Goal: Subscribe to service/newsletter

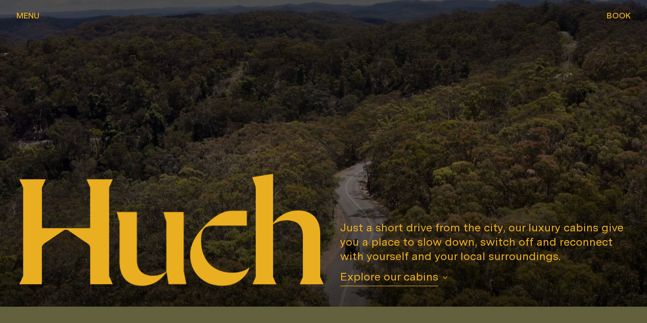
click at [448, 276] on button "Explore our cabins" at bounding box center [393, 277] width 107 height 17
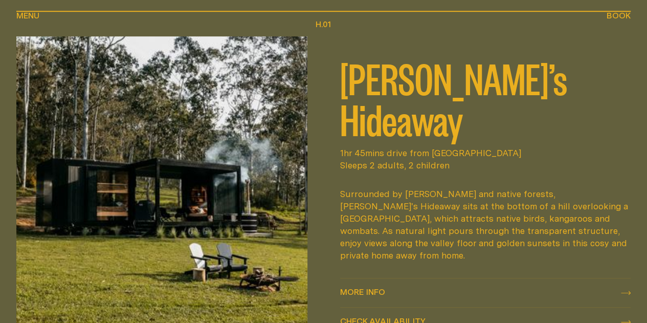
scroll to position [358, 0]
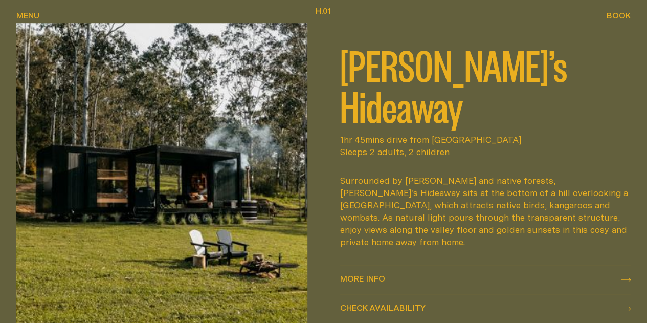
click at [621, 277] on icon at bounding box center [626, 279] width 10 height 4
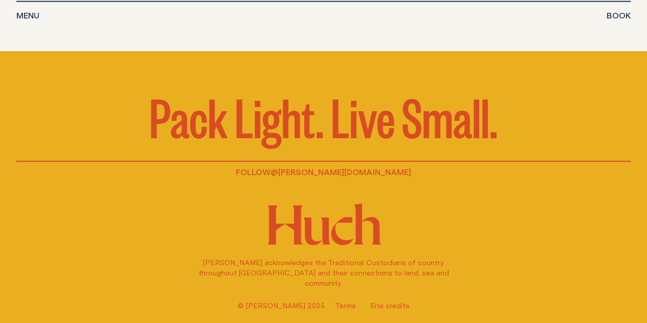
scroll to position [3273, 0]
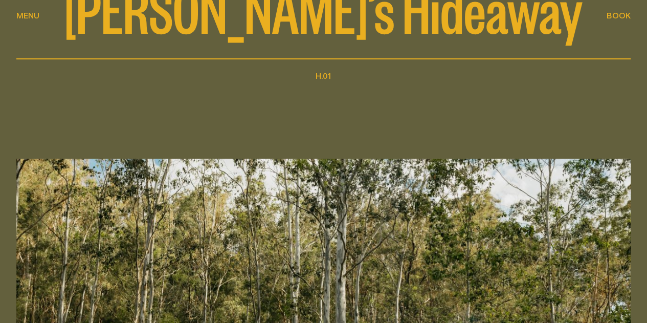
scroll to position [0, 0]
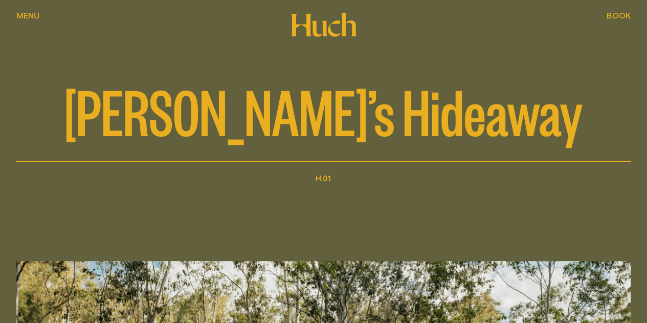
click at [38, 19] on span "Menu" at bounding box center [27, 15] width 23 height 8
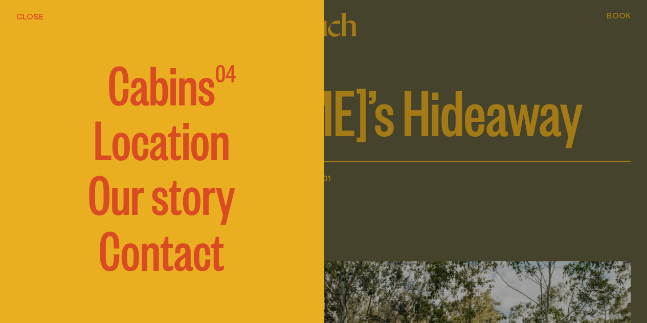
click at [181, 69] on span "Cabins" at bounding box center [161, 82] width 107 height 51
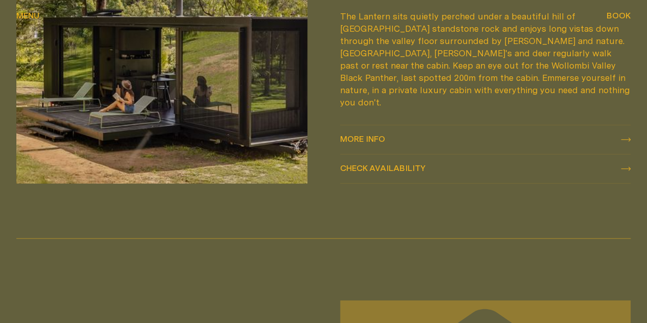
scroll to position [1176, 0]
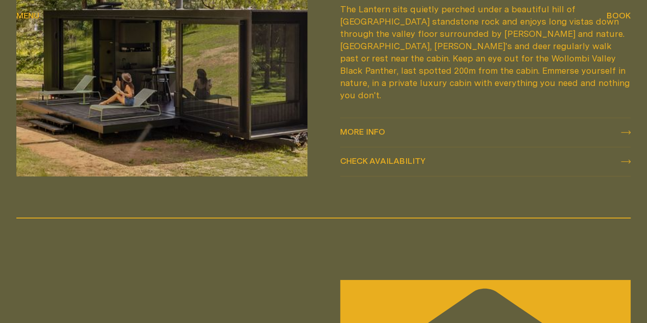
click at [385, 136] on span "More info" at bounding box center [362, 131] width 45 height 8
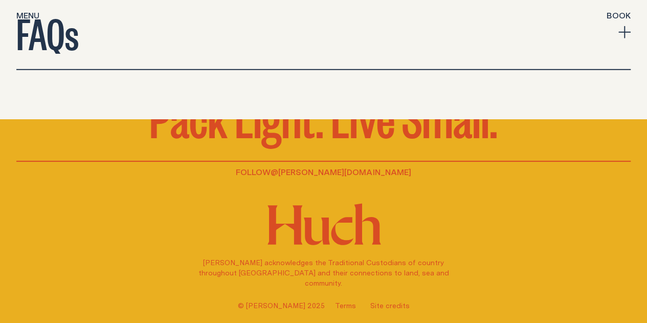
scroll to position [3529, 0]
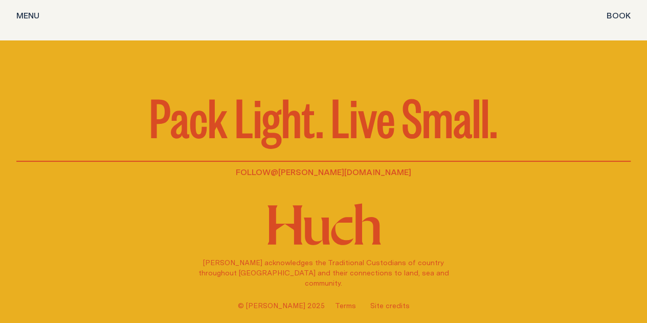
scroll to position [3938, 0]
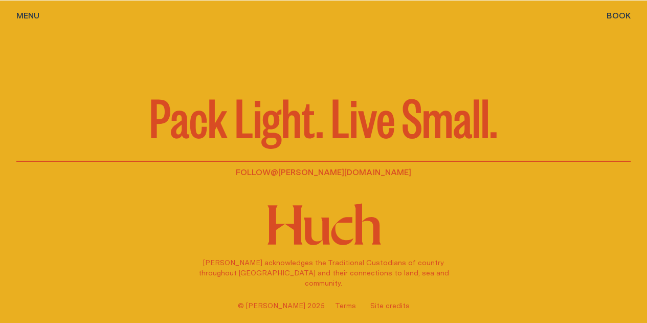
scroll to position [4296, 0]
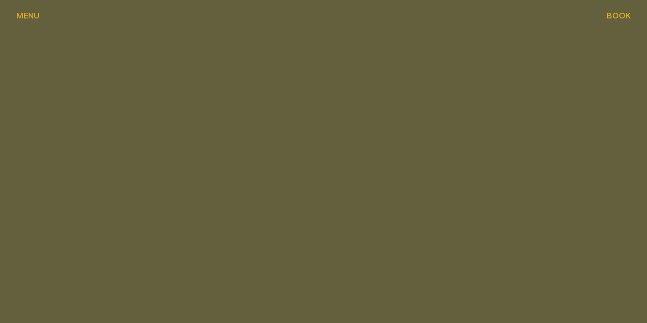
scroll to position [1176, 0]
click at [39, 19] on span "Menu" at bounding box center [27, 15] width 23 height 8
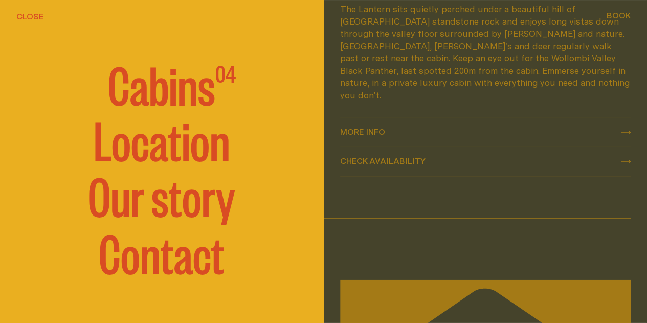
click at [187, 78] on span "Cabins" at bounding box center [161, 83] width 107 height 51
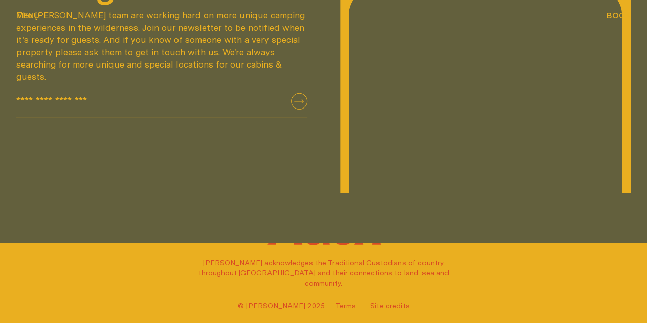
scroll to position [1556, 0]
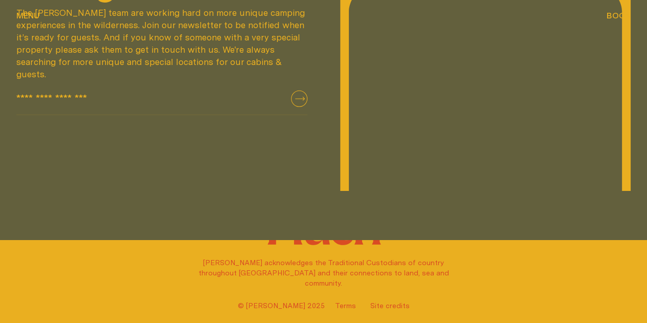
click at [291, 107] on button "submit" at bounding box center [299, 99] width 16 height 16
click at [171, 181] on div "Coming Soon The [PERSON_NAME] team are working hard on more unique camping expe…" at bounding box center [162, 35] width 324 height 311
click at [112, 115] on input "email" at bounding box center [161, 103] width 291 height 25
type input "**********"
click at [295, 101] on icon "submit" at bounding box center [300, 99] width 10 height 4
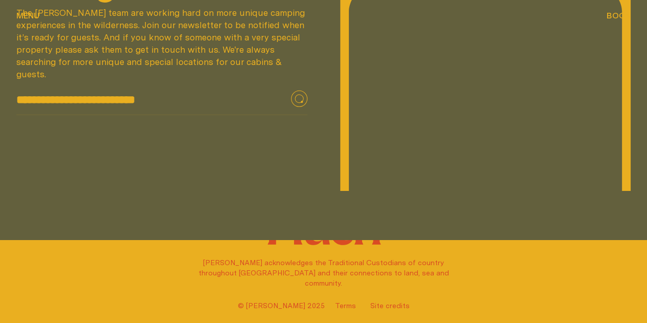
scroll to position [1562, 0]
